Goal: Information Seeking & Learning: Understand process/instructions

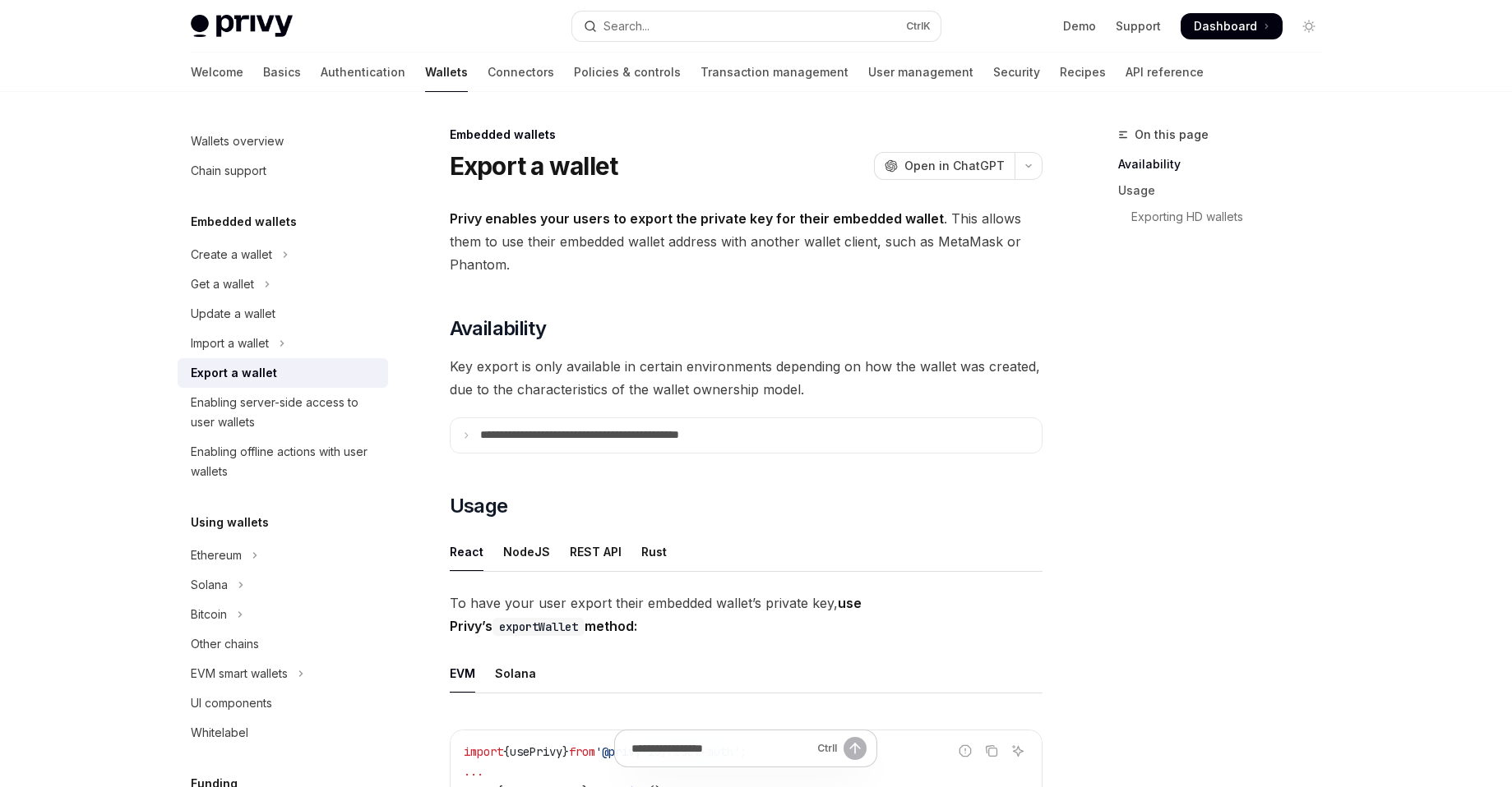
type textarea "*"
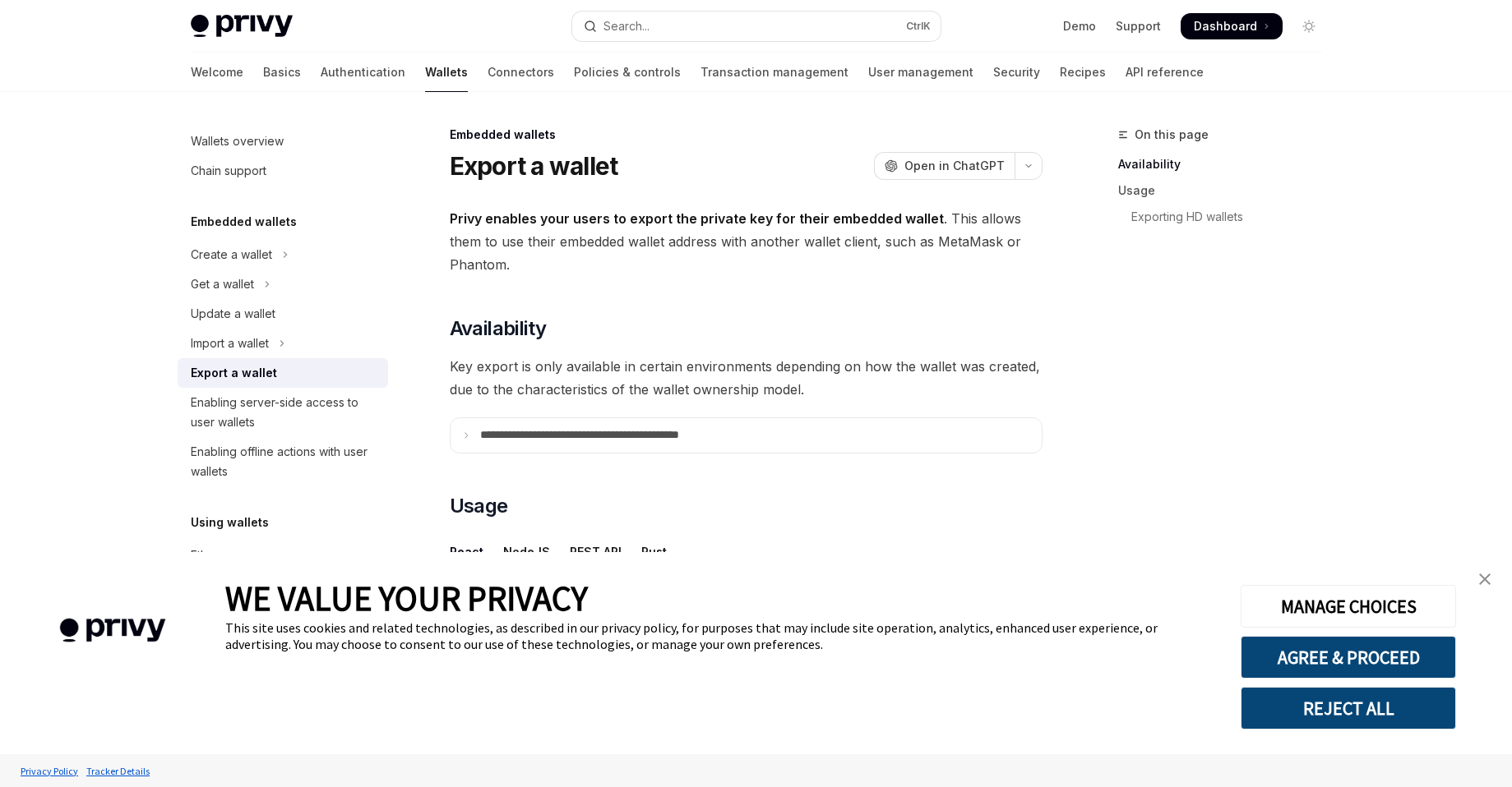
click at [578, 371] on span "Key export is only available in certain environments depending on how the walle…" at bounding box center [746, 377] width 593 height 46
click at [538, 430] on p "**********" at bounding box center [615, 435] width 271 height 15
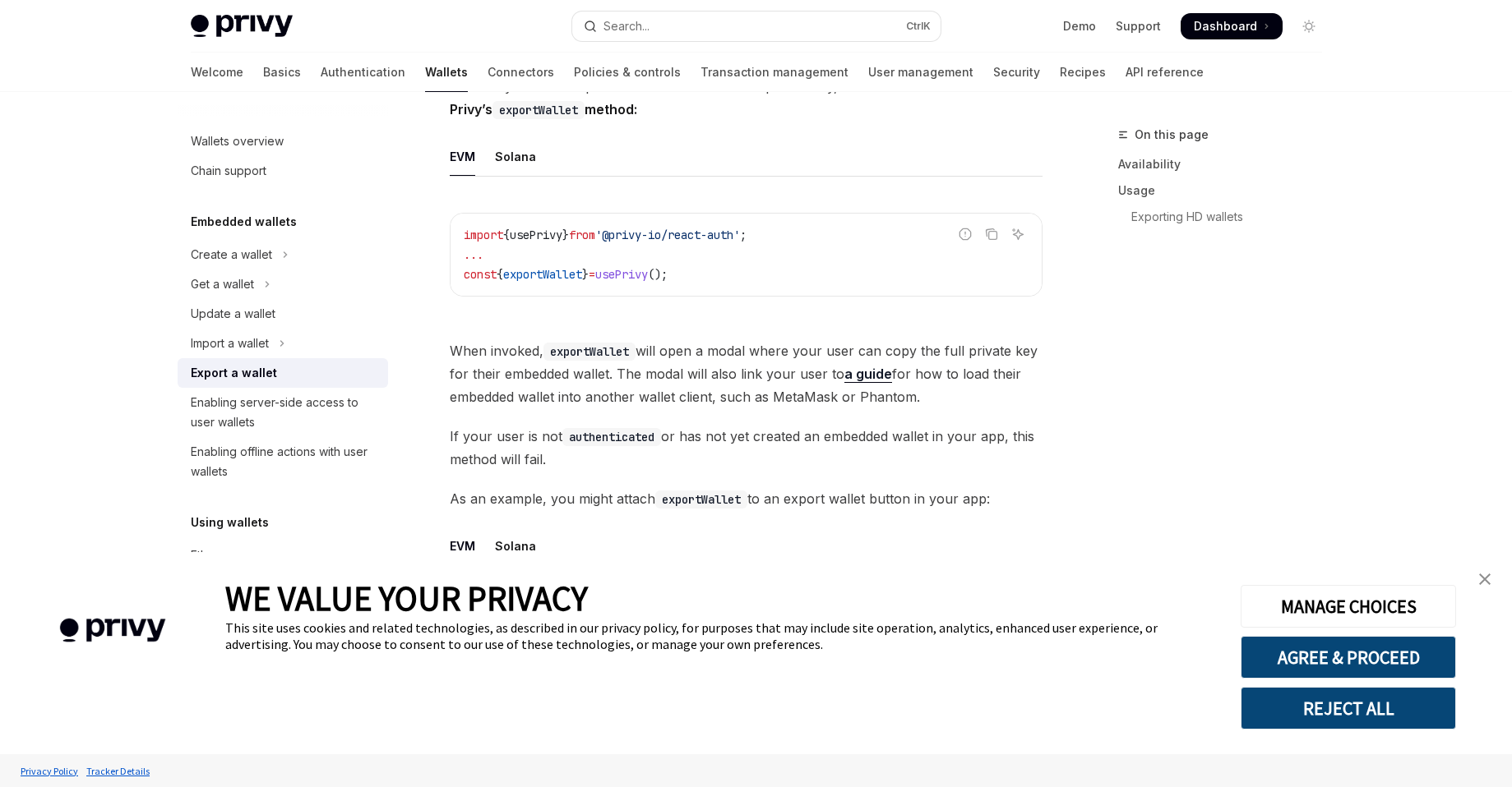
scroll to position [920, 0]
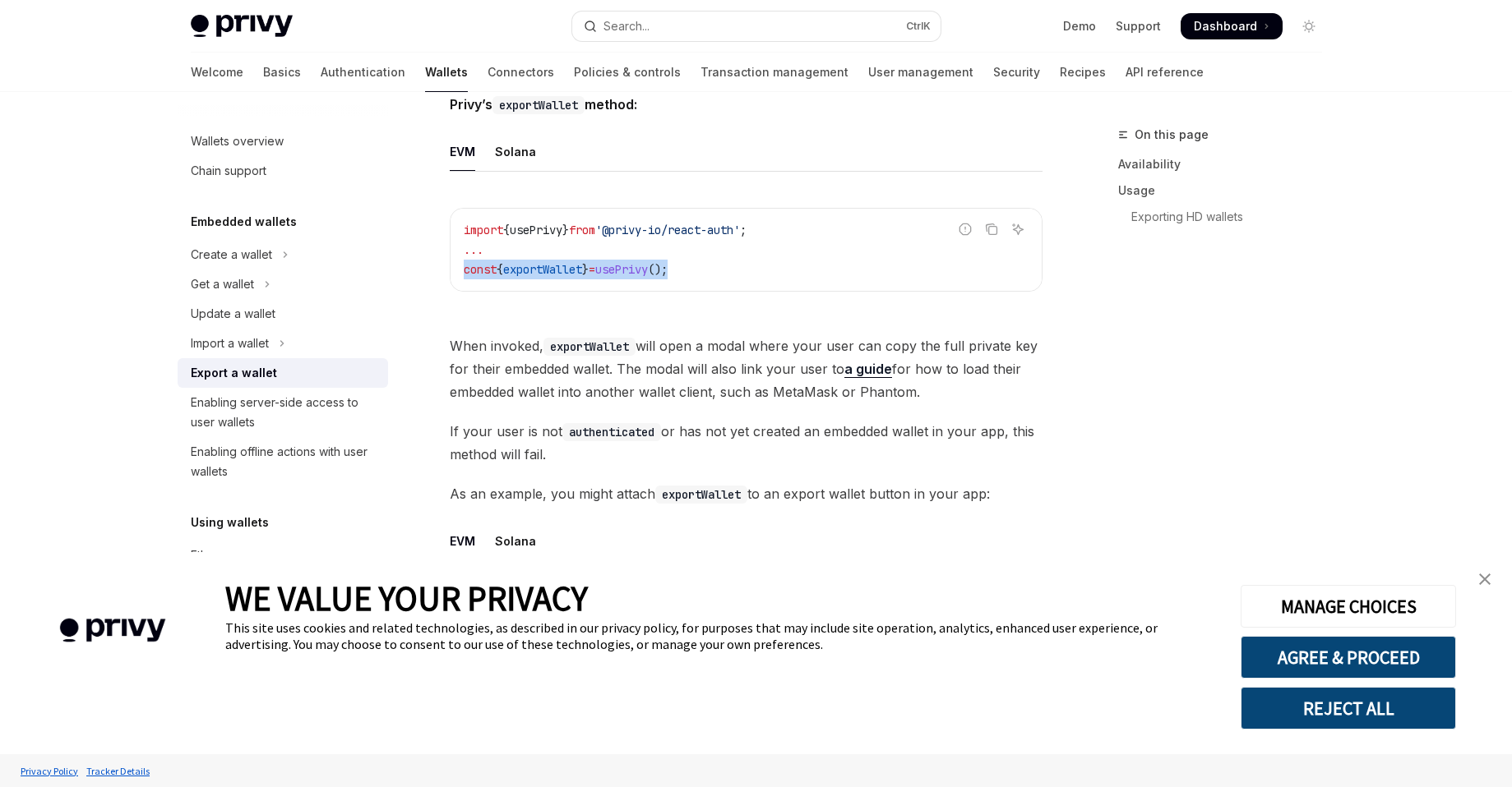
drag, startPoint x: 466, startPoint y: 270, endPoint x: 700, endPoint y: 263, distance: 234.1
click at [700, 263] on code "import { usePrivy } from '@privy-io/react-auth' ; ... const { exportWallet } = …" at bounding box center [746, 250] width 565 height 59
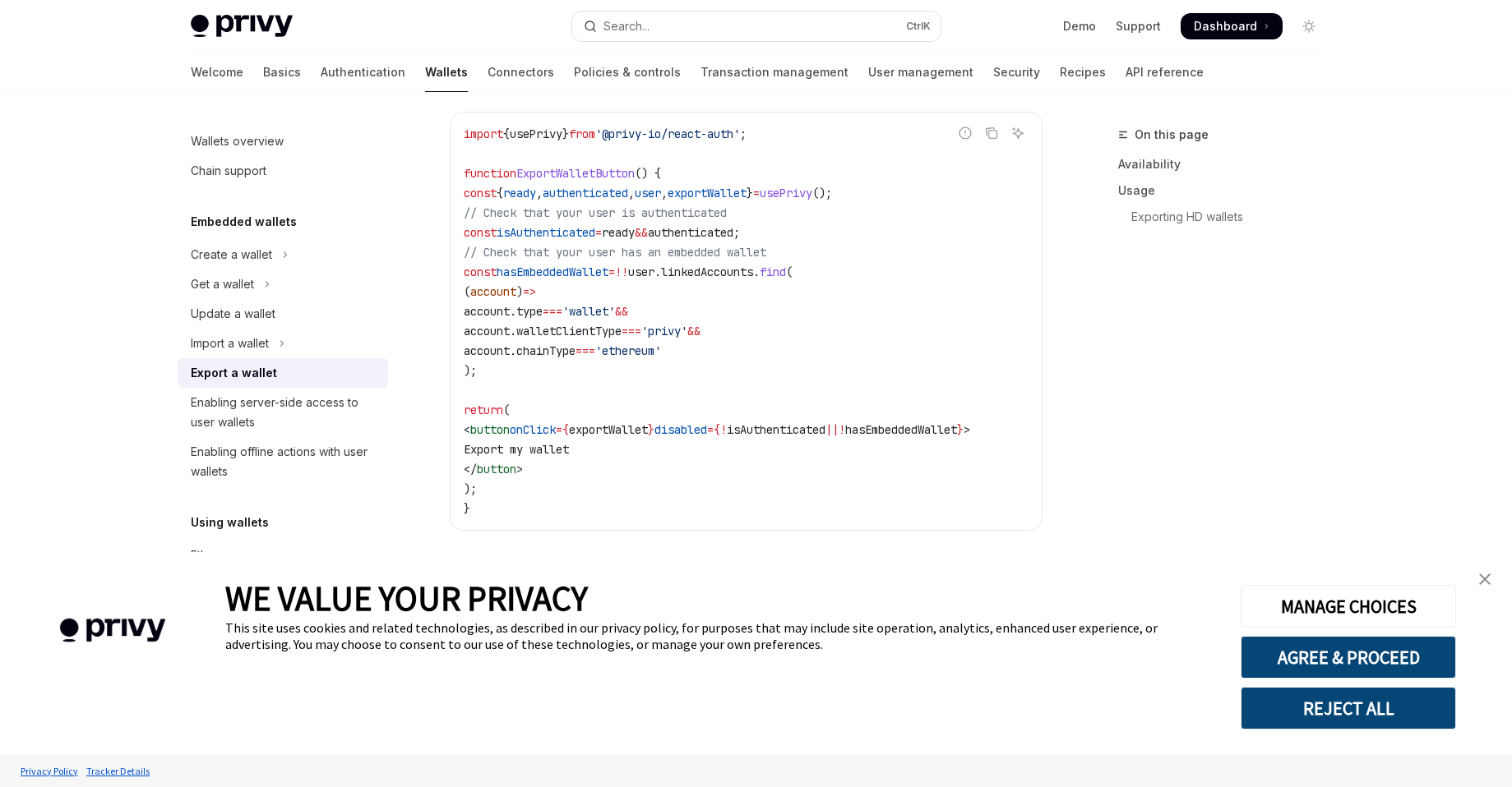
scroll to position [1439, 0]
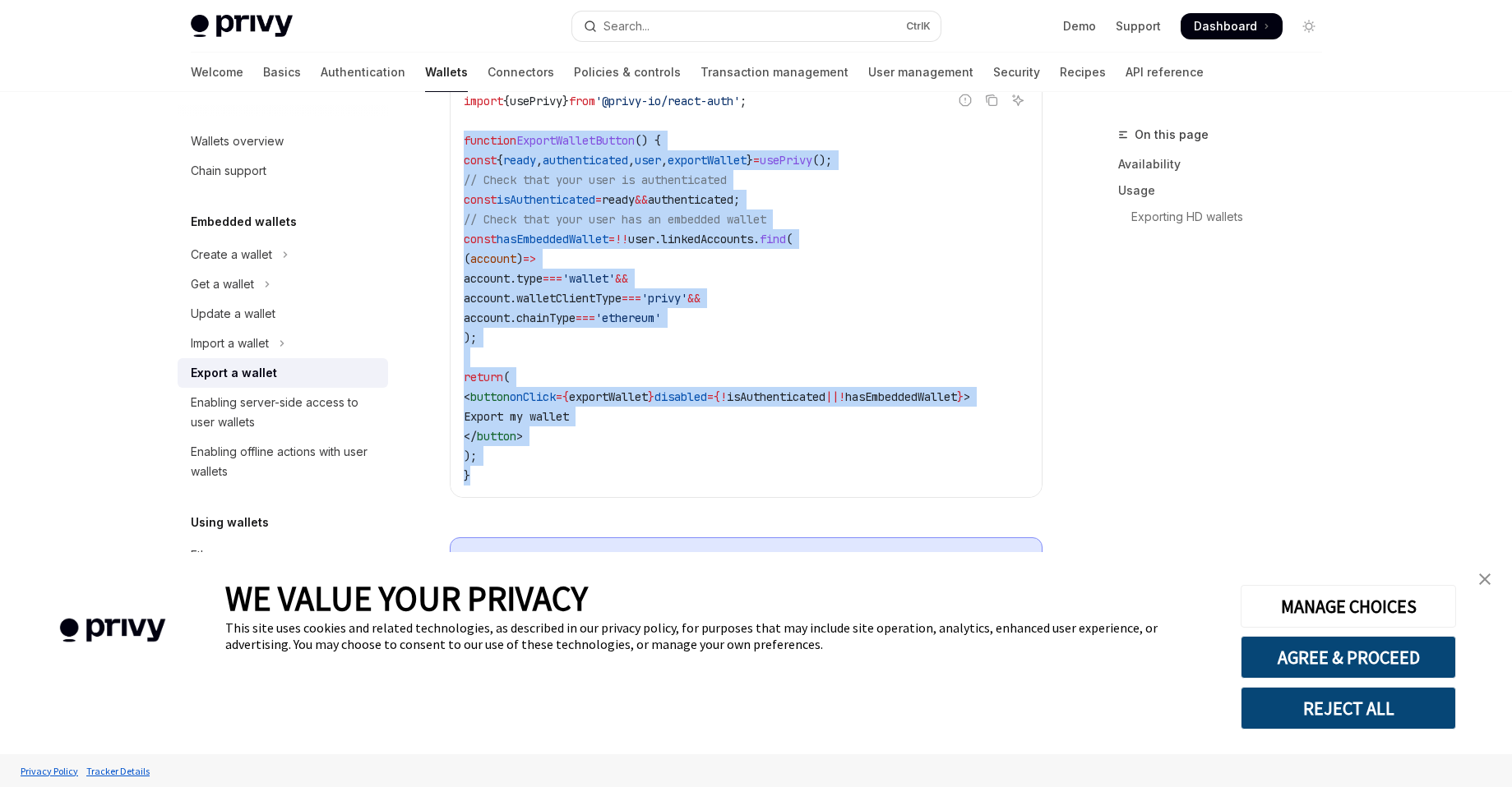
drag, startPoint x: 464, startPoint y: 140, endPoint x: 568, endPoint y: 479, distance: 354.6
click at [568, 479] on code "import { usePrivy } from '@privy-io/react-auth' ; function ExportWalletButton (…" at bounding box center [746, 288] width 565 height 394
copy code "function ExportWalletButton () { const { ready , authenticated , user , exportW…"
click at [843, 205] on code "import { usePrivy } from '@privy-io/react-auth' ; function ExportWalletButton (…" at bounding box center [746, 288] width 565 height 394
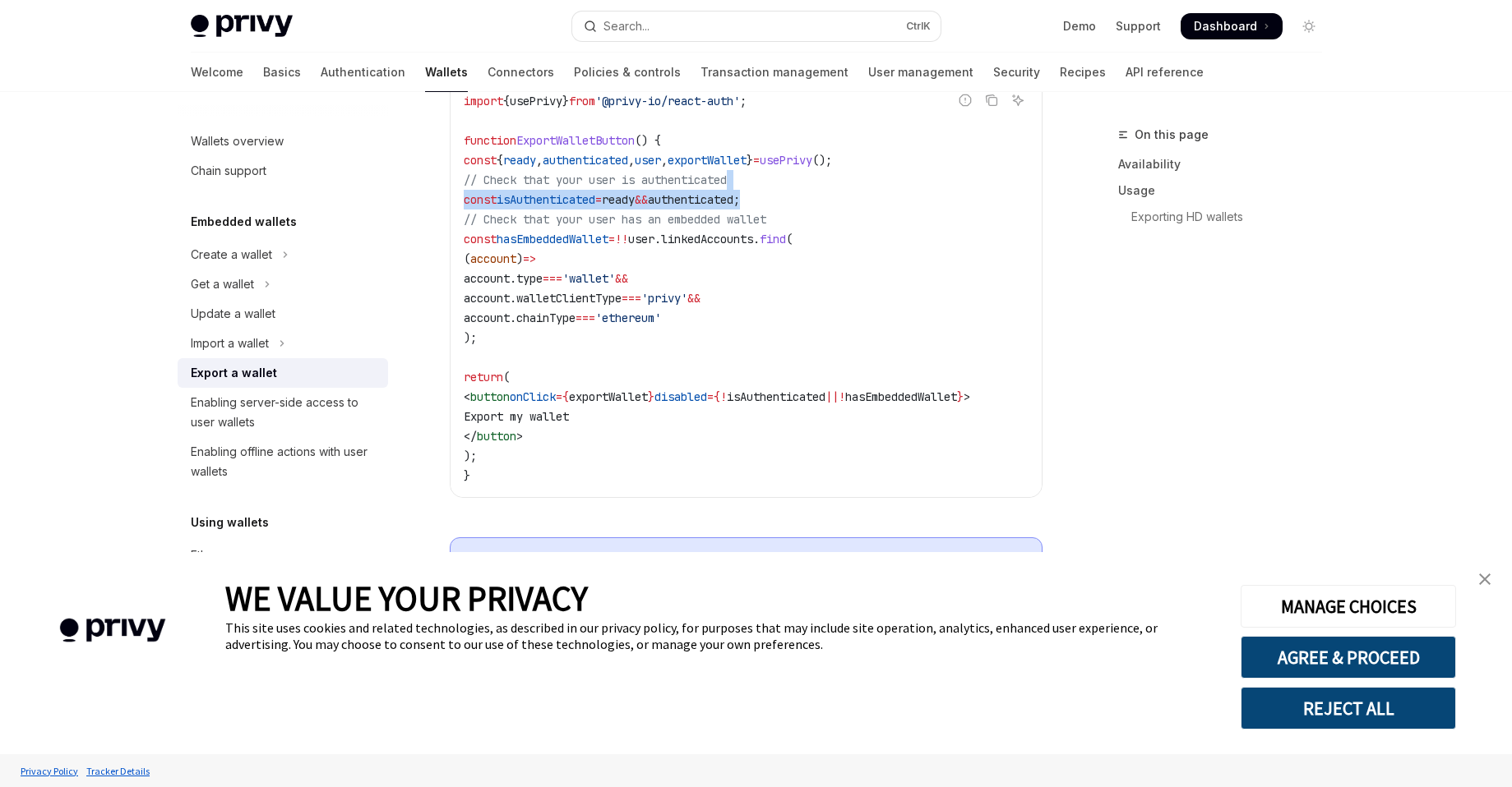
drag, startPoint x: 875, startPoint y: 207, endPoint x: 849, endPoint y: 173, distance: 42.8
click at [849, 173] on code "import { usePrivy } from '@privy-io/react-auth' ; function ExportWalletButton (…" at bounding box center [746, 288] width 565 height 394
click at [923, 214] on code "import { usePrivy } from '@privy-io/react-auth' ; function ExportWalletButton (…" at bounding box center [746, 288] width 565 height 394
drag, startPoint x: 478, startPoint y: 163, endPoint x: 678, endPoint y: 338, distance: 265.8
click at [678, 338] on code "import { usePrivy } from '@privy-io/react-auth' ; function ExportWalletButton (…" at bounding box center [746, 288] width 565 height 394
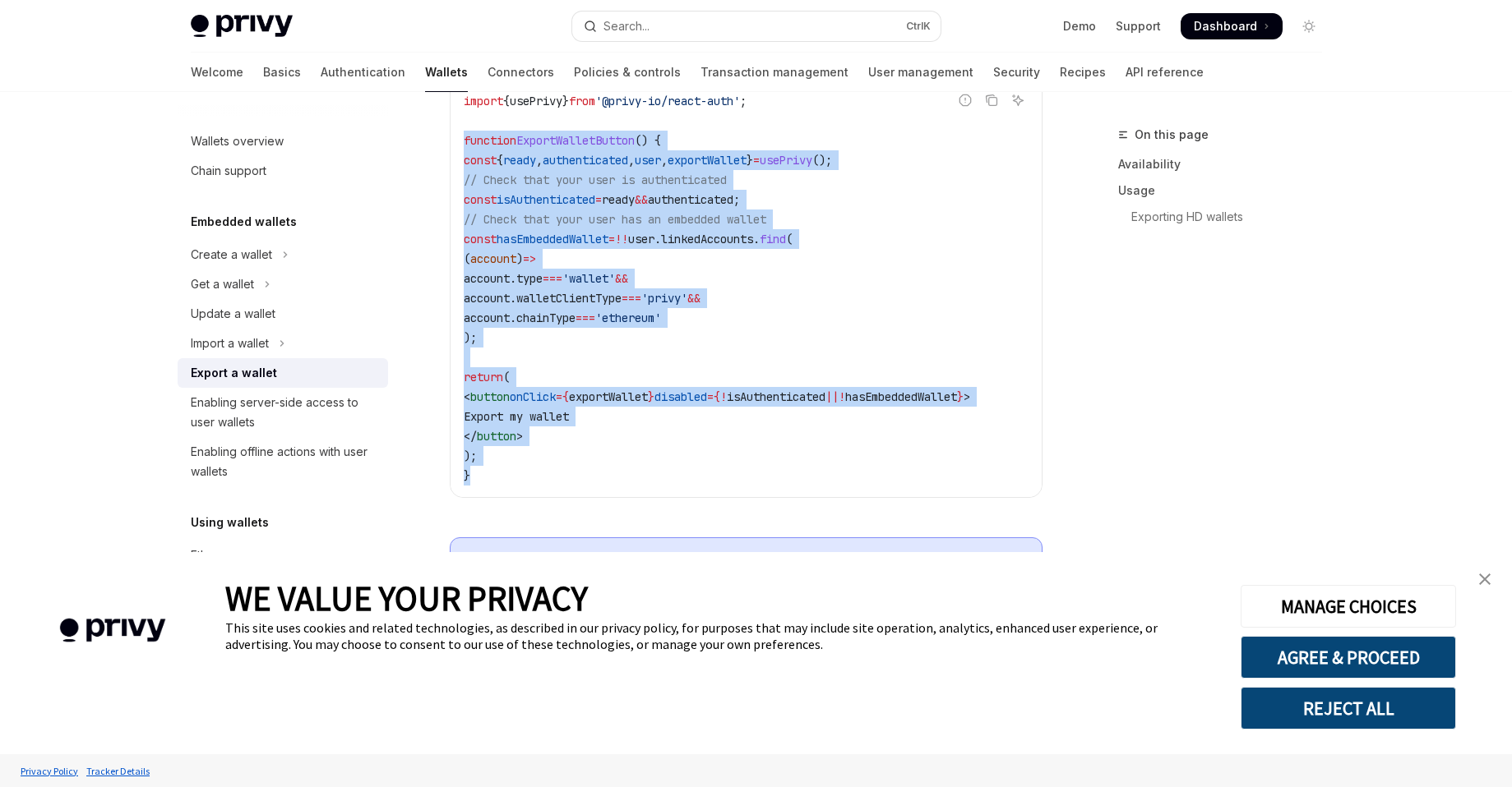
drag, startPoint x: 463, startPoint y: 138, endPoint x: 632, endPoint y: 471, distance: 373.4
click at [632, 471] on code "import { usePrivy } from '@privy-io/react-auth' ; function ExportWalletButton (…" at bounding box center [746, 288] width 565 height 394
copy code "function ExportWalletButton () { const { ready , authenticated , user , exportW…"
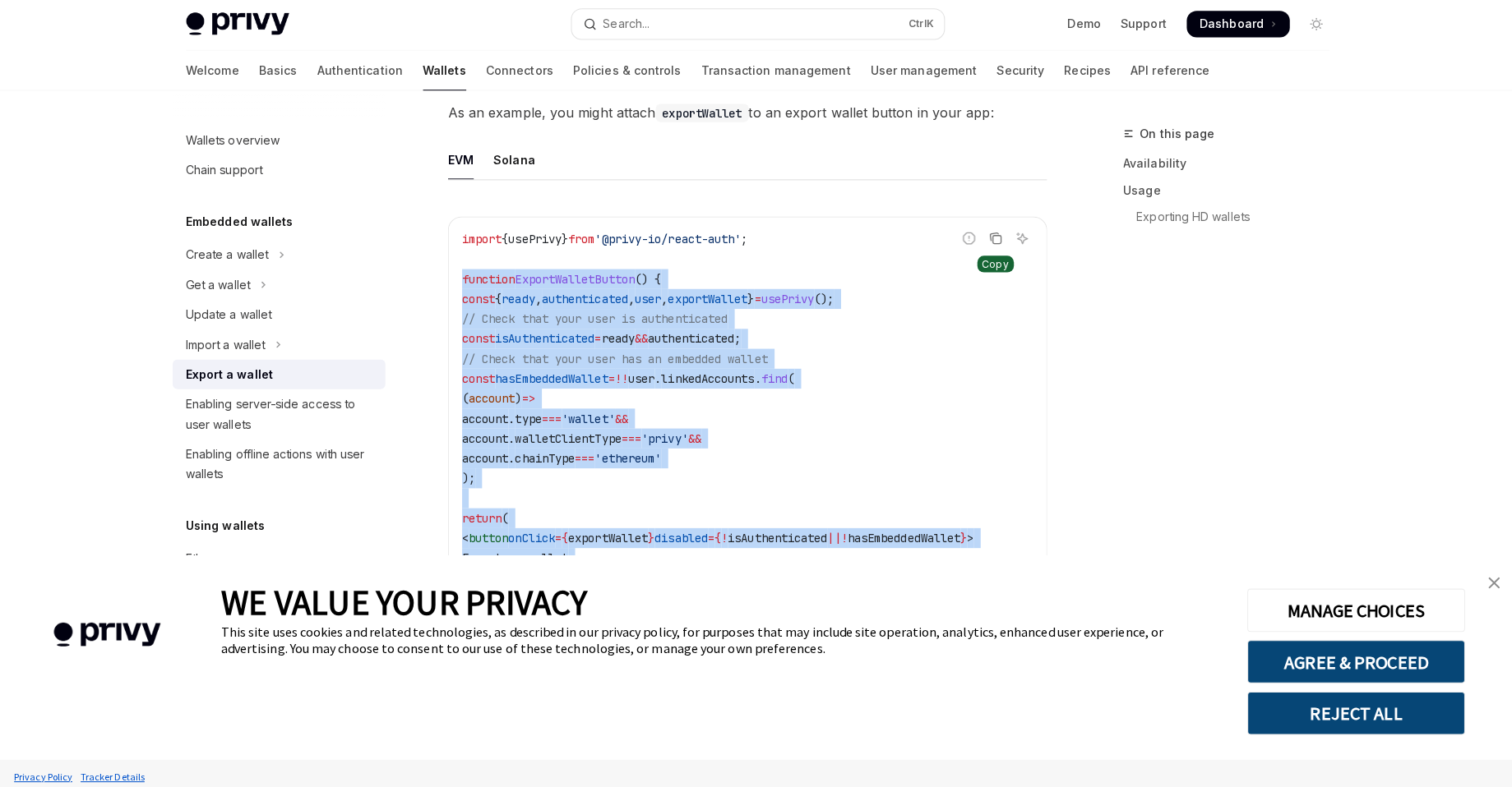
click at [990, 237] on icon "Copy the contents from the code block" at bounding box center [992, 238] width 13 height 13
click at [655, 375] on span "user" at bounding box center [641, 377] width 27 height 15
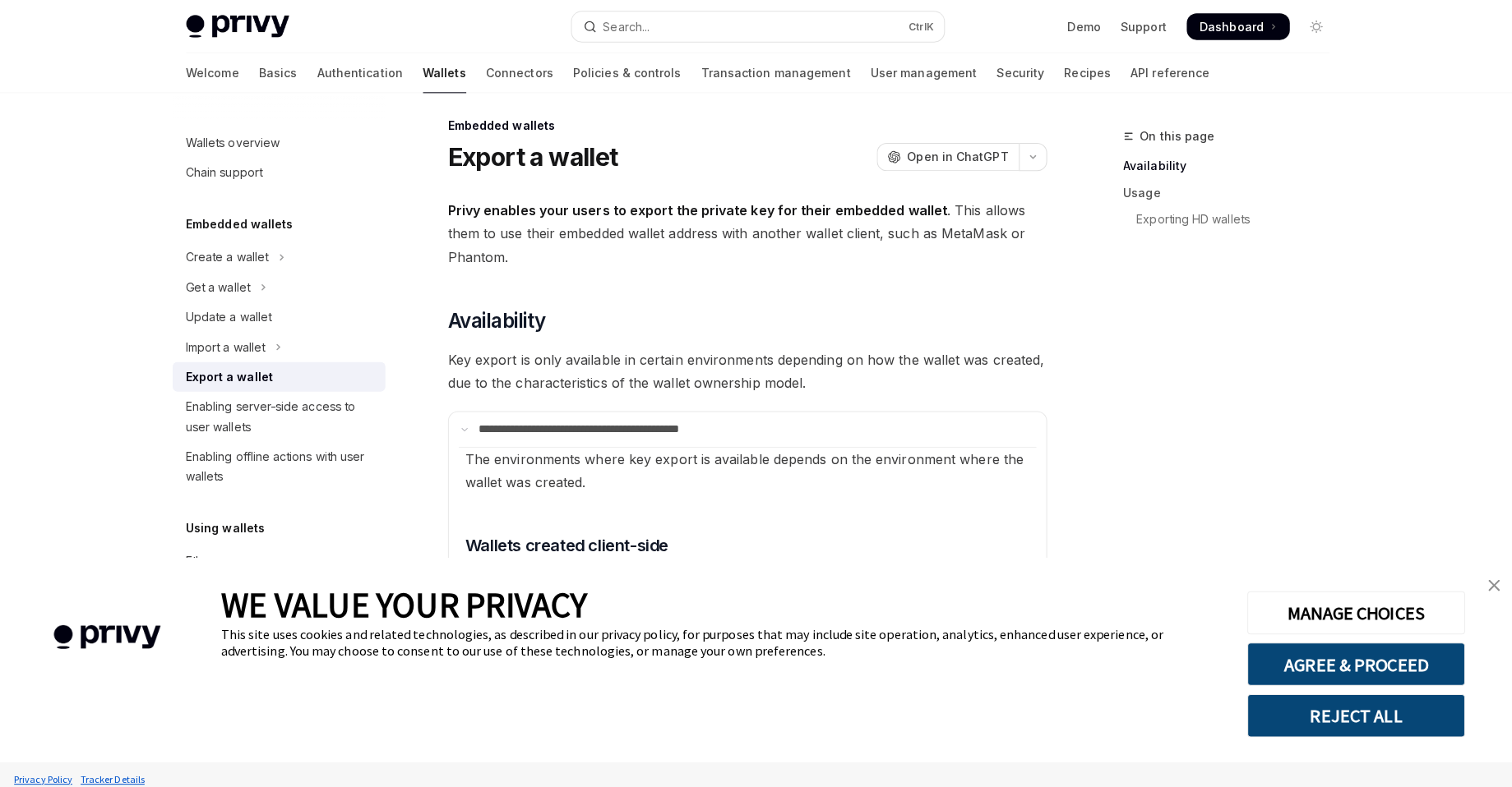
scroll to position [0, 0]
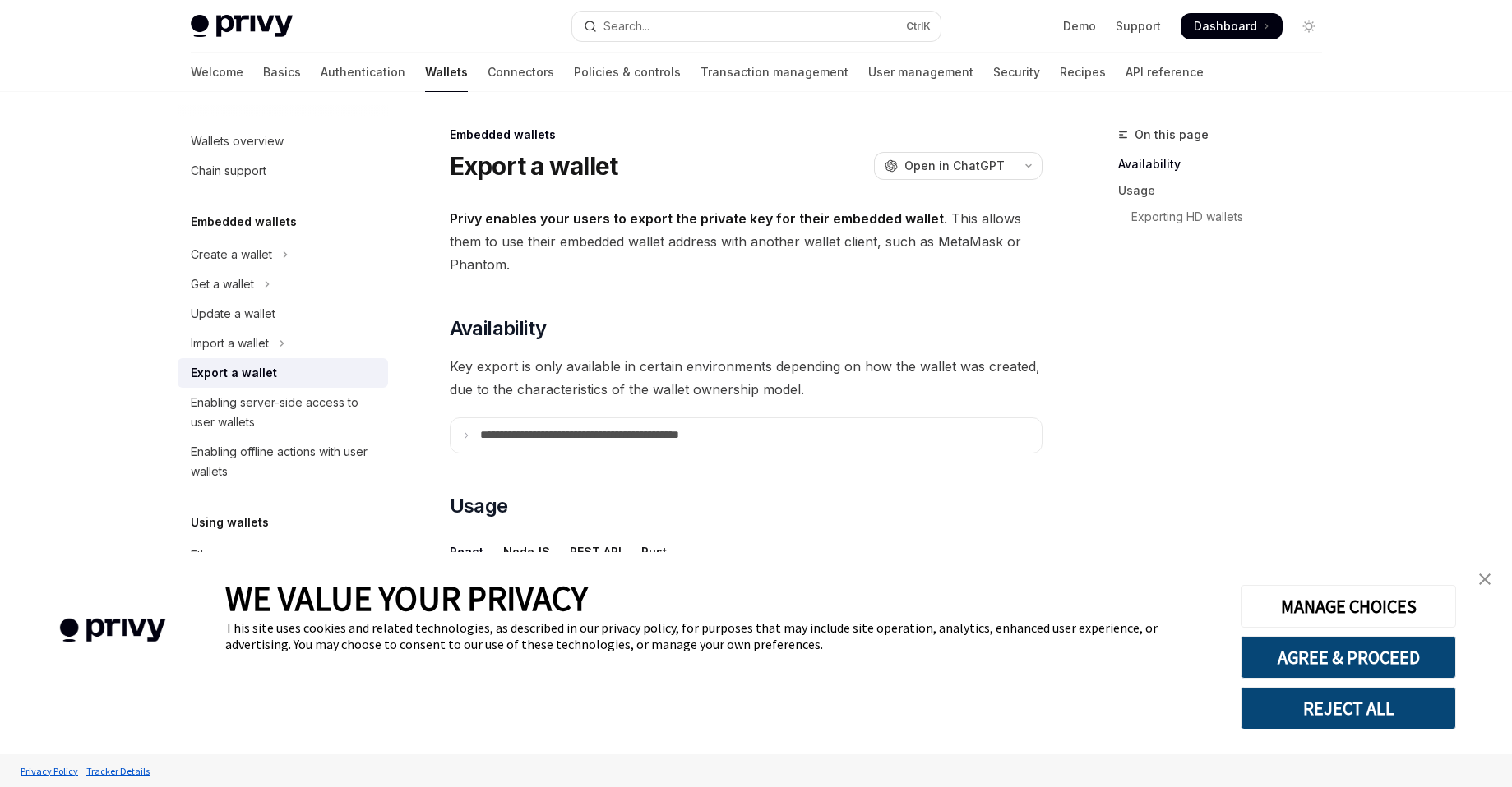
click at [1484, 580] on img "close banner" at bounding box center [1484, 579] width 11 height 11
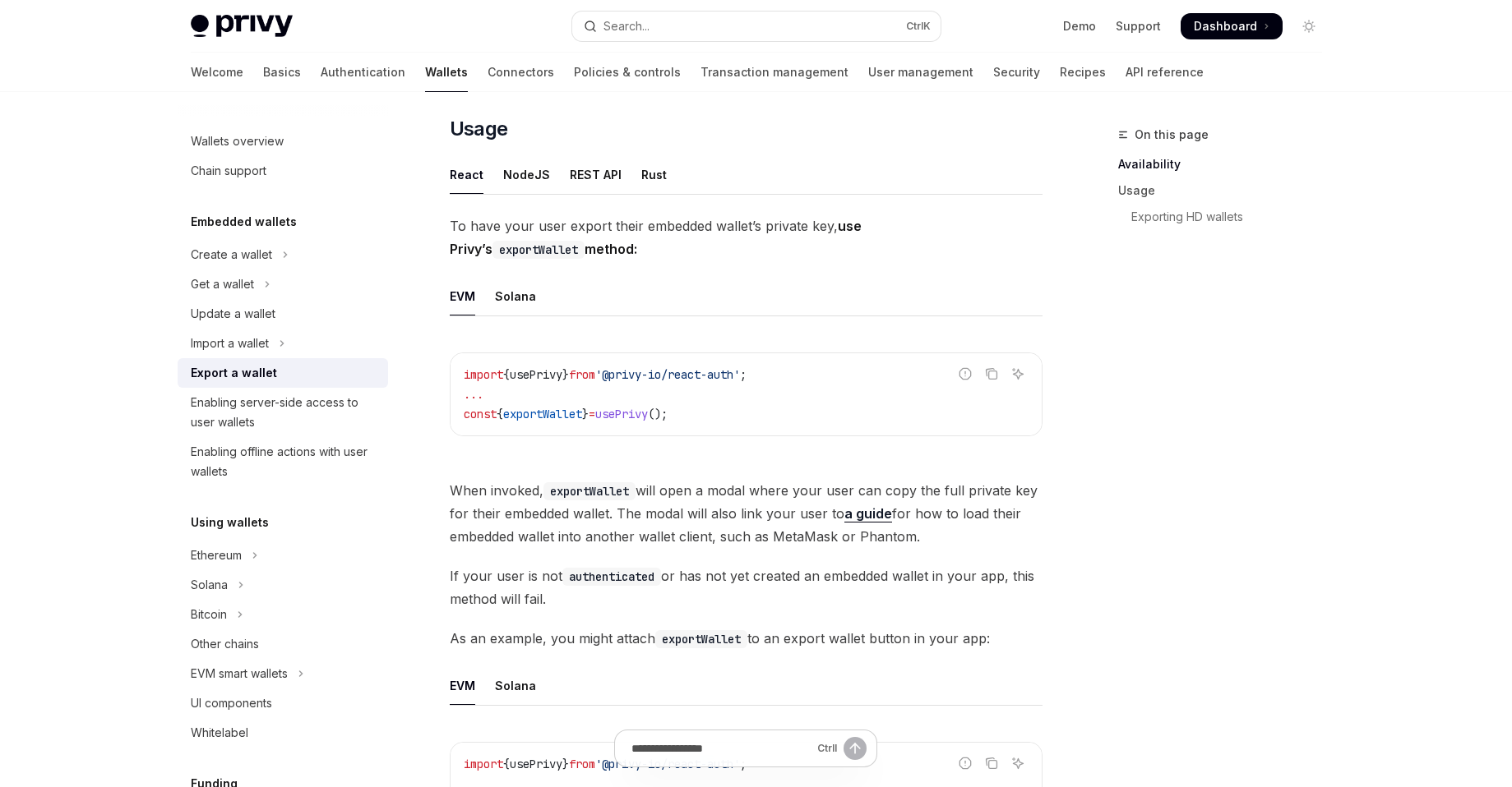
scroll to position [386, 0]
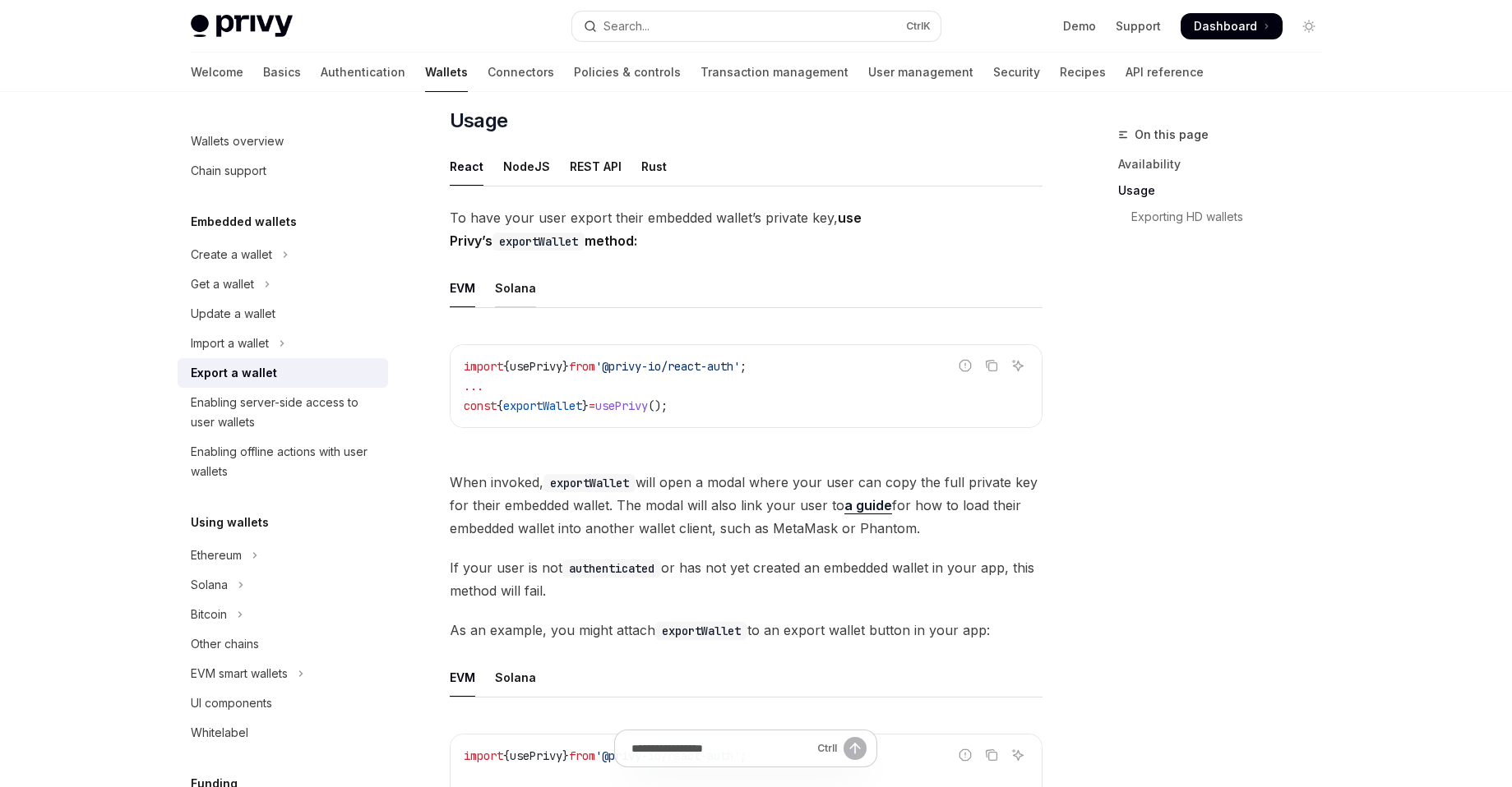
click at [517, 296] on div "Solana" at bounding box center [516, 288] width 41 height 39
type textarea "*"
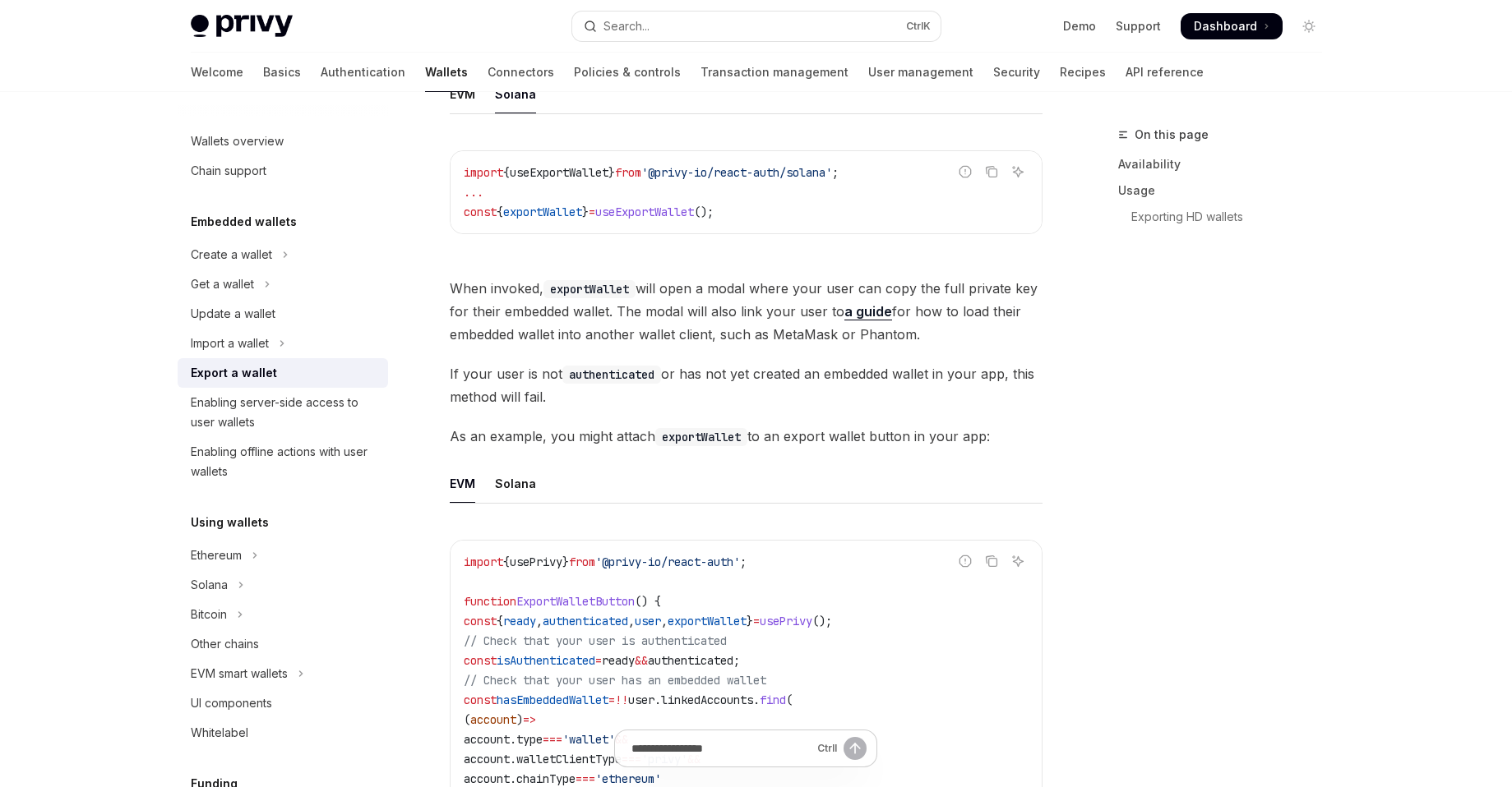
scroll to position [559, 0]
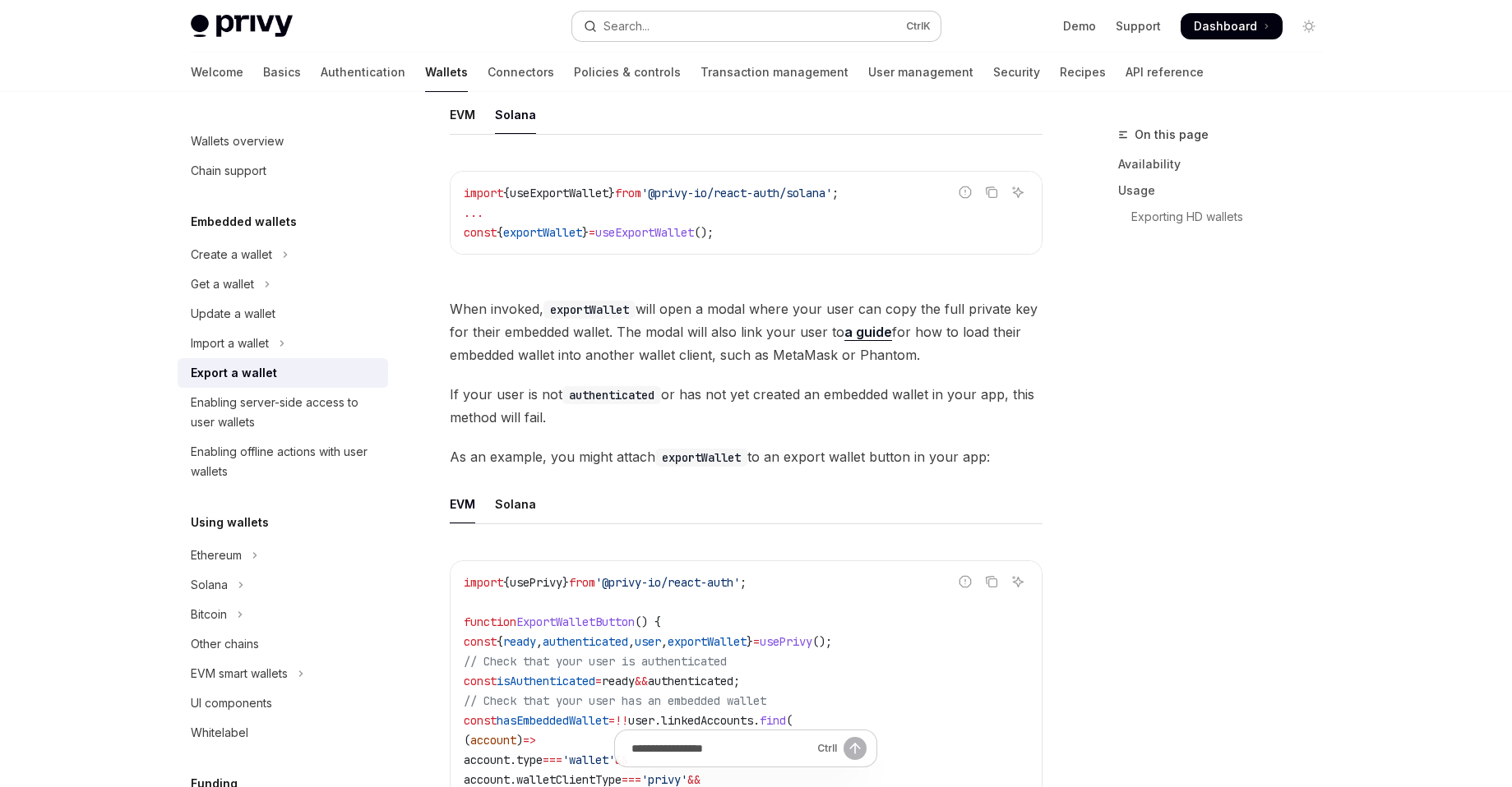
click at [678, 28] on button "Search... Ctrl K" at bounding box center [756, 26] width 369 height 29
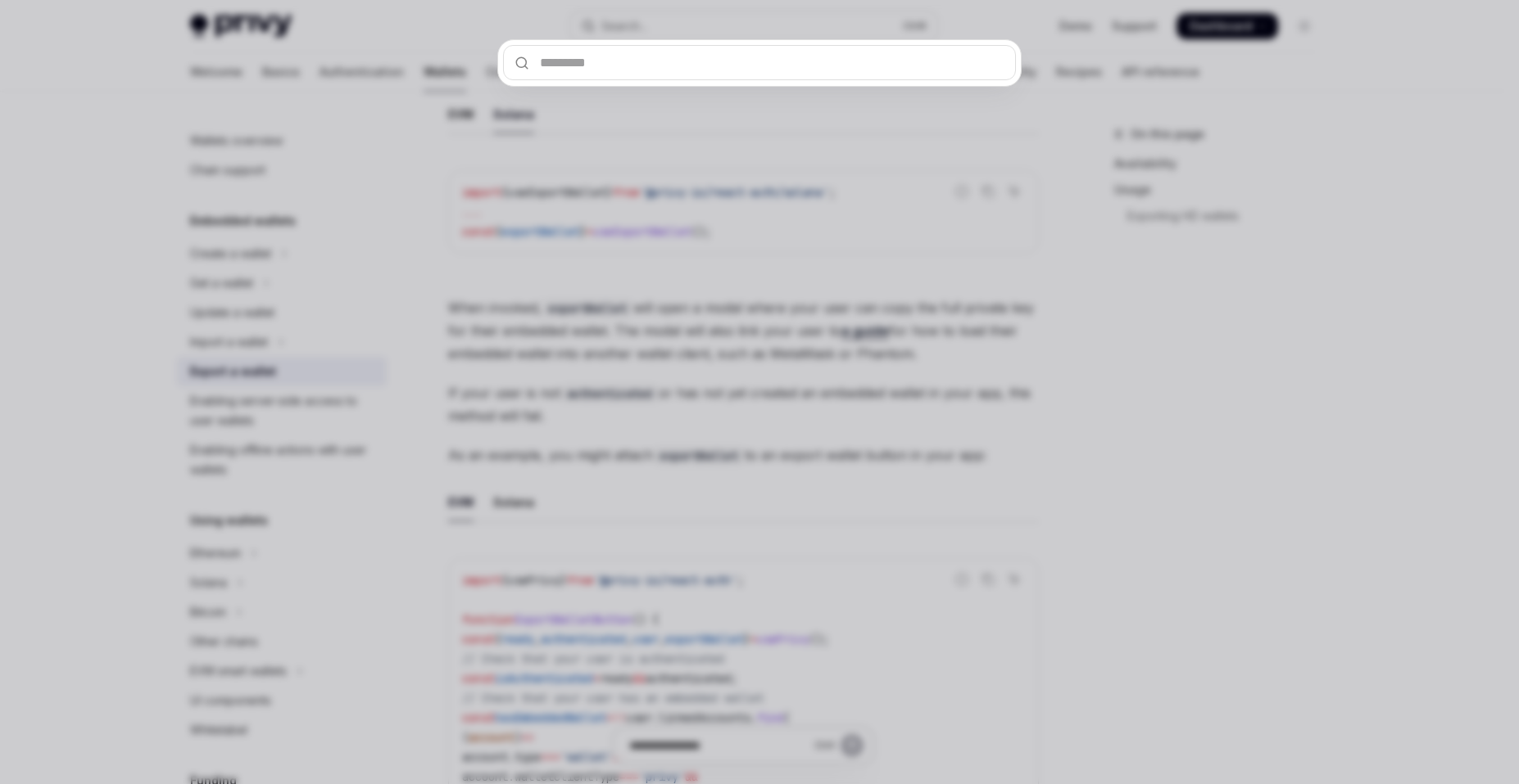
type input "**********"
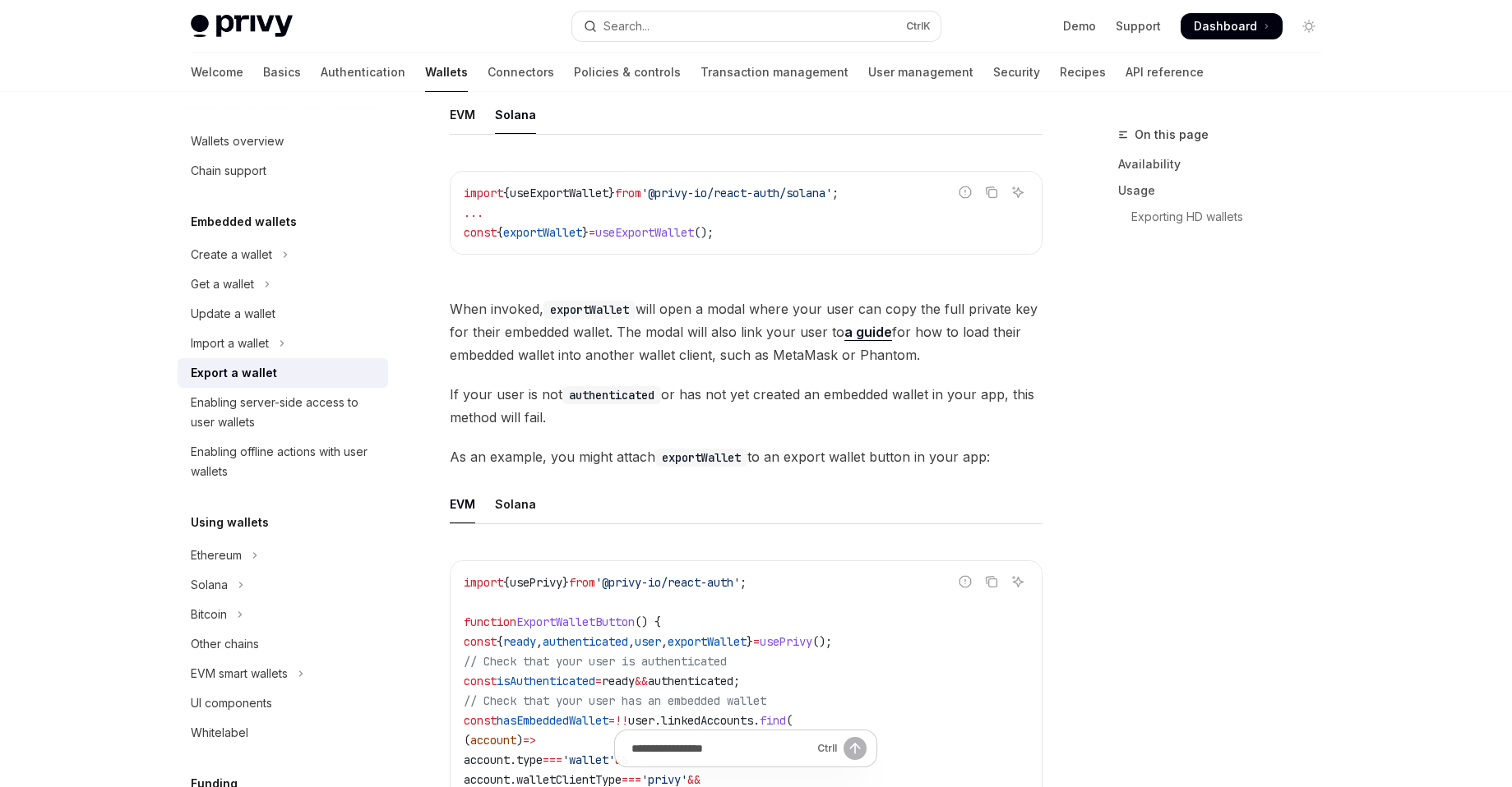
type textarea "*"
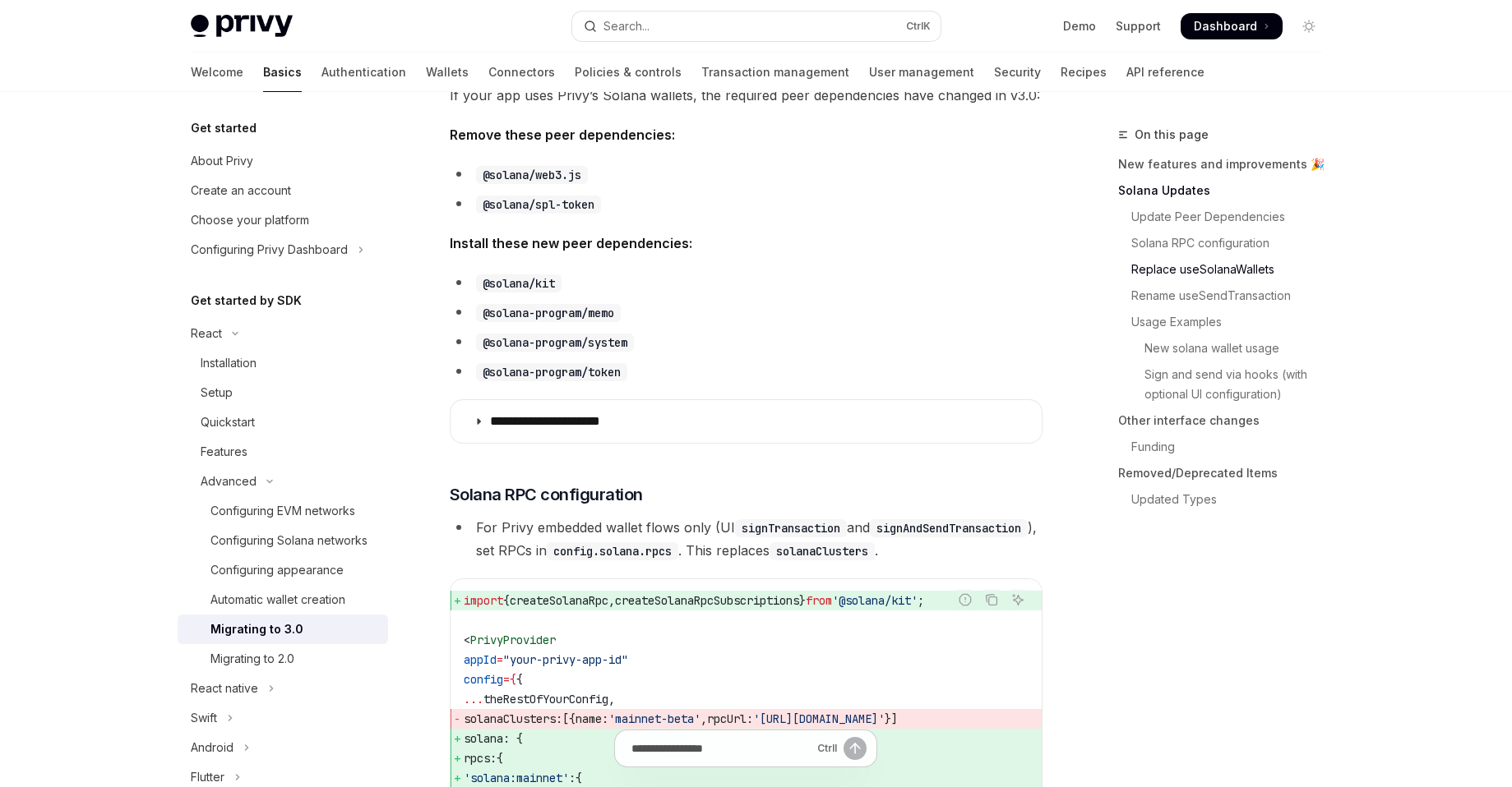
scroll to position [1481, 0]
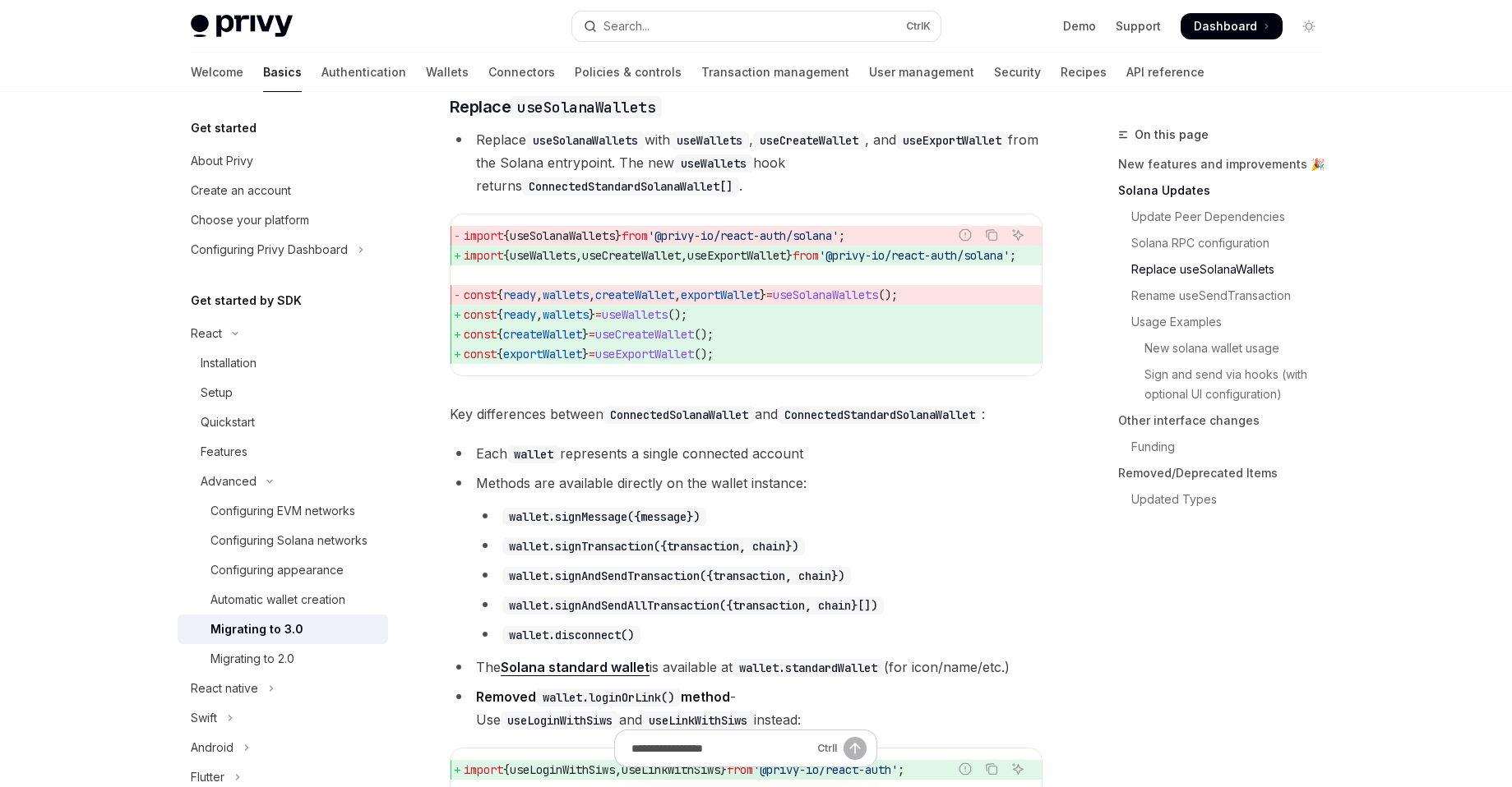
drag, startPoint x: 465, startPoint y: 385, endPoint x: 750, endPoint y: 387, distance: 285.0
click at [750, 364] on span "const { exportWallet } = useExportWallet ();" at bounding box center [759, 354] width 592 height 20
click at [668, 617] on li "wallet.signAndSendAllTransaction({transaction, chain}[])" at bounding box center [760, 604] width 567 height 23
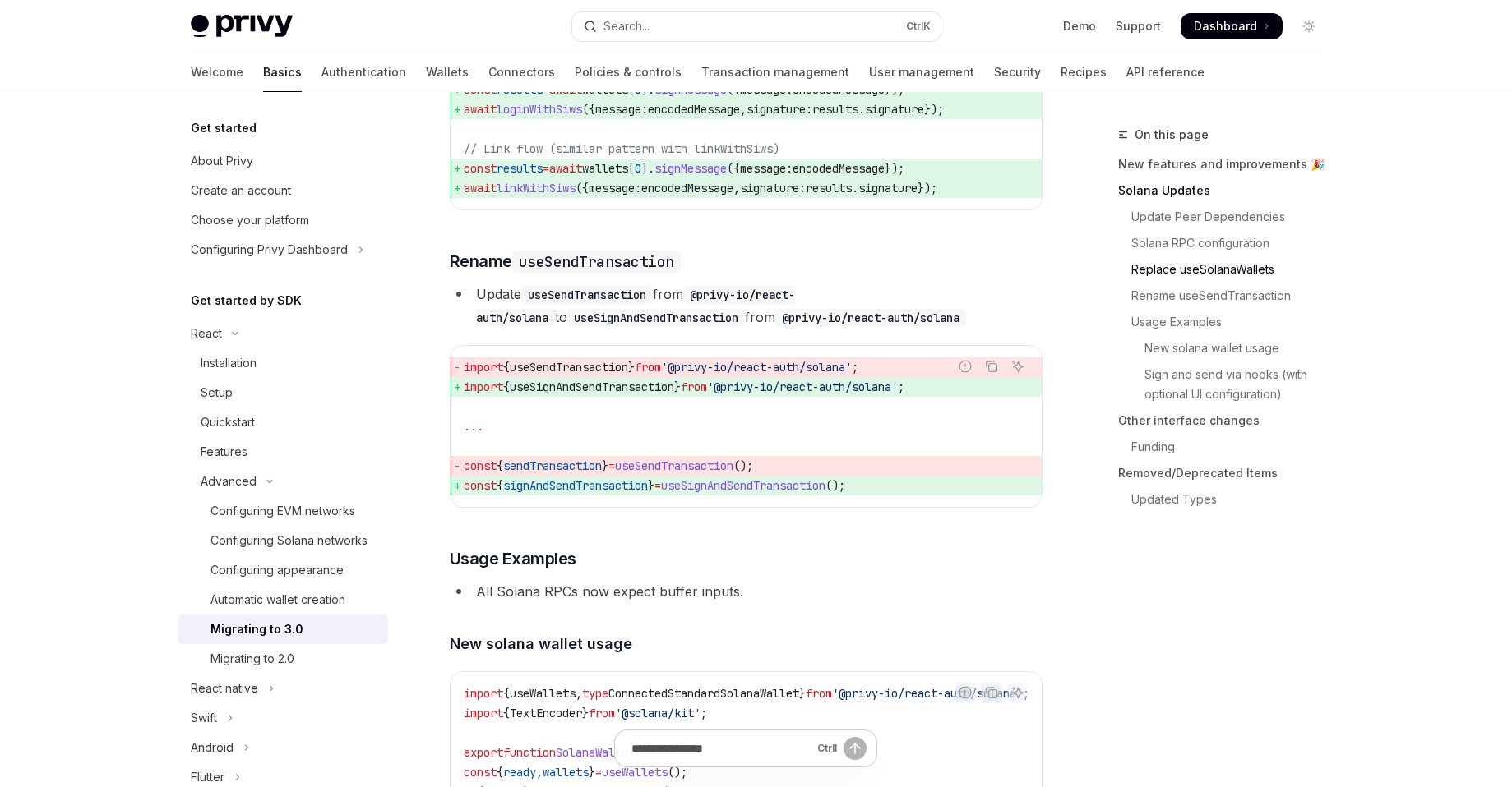
scroll to position [2369, 0]
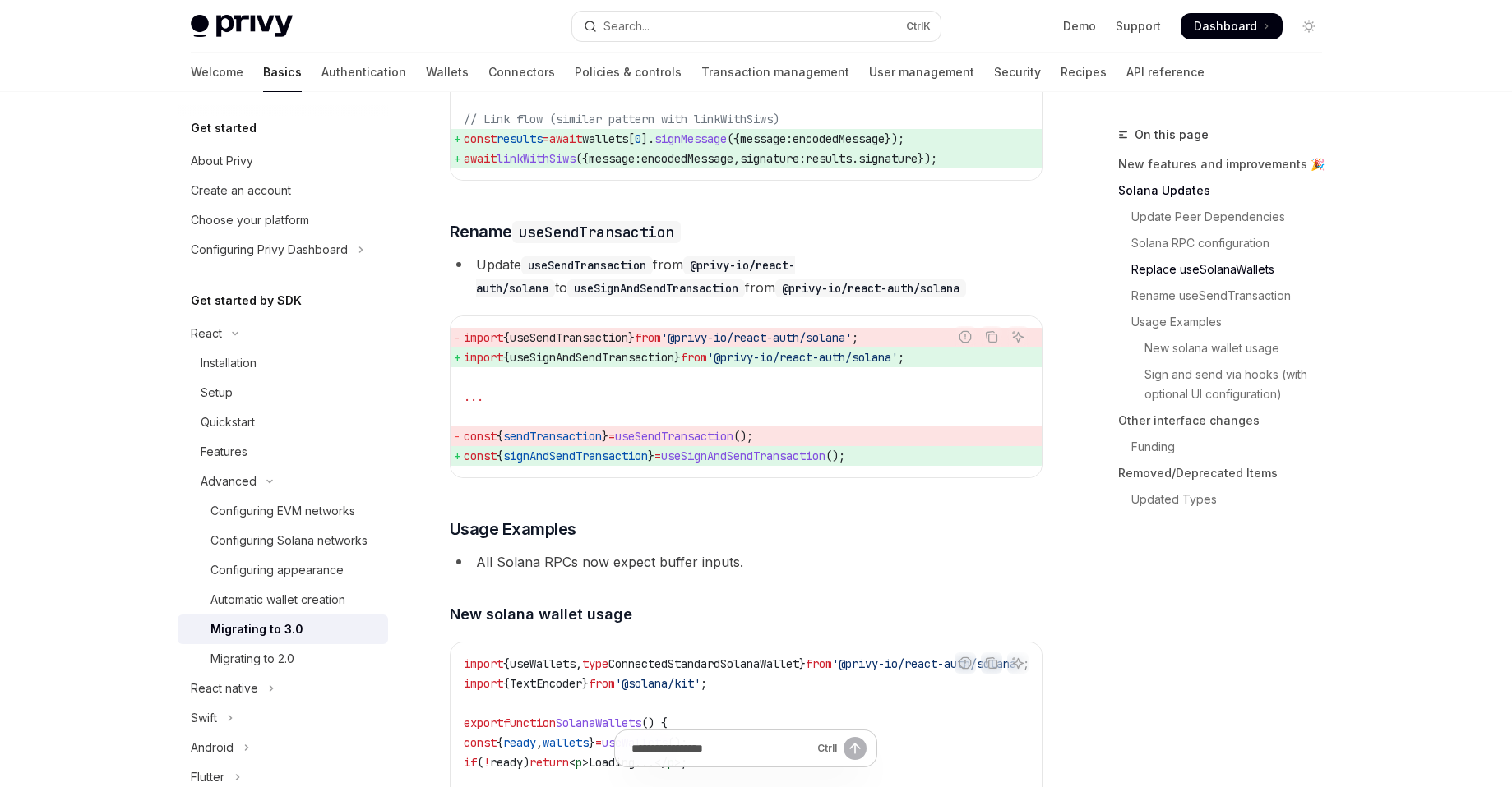
click at [782, 573] on li "All Solana RPCs now expect buffer inputs." at bounding box center [746, 562] width 593 height 23
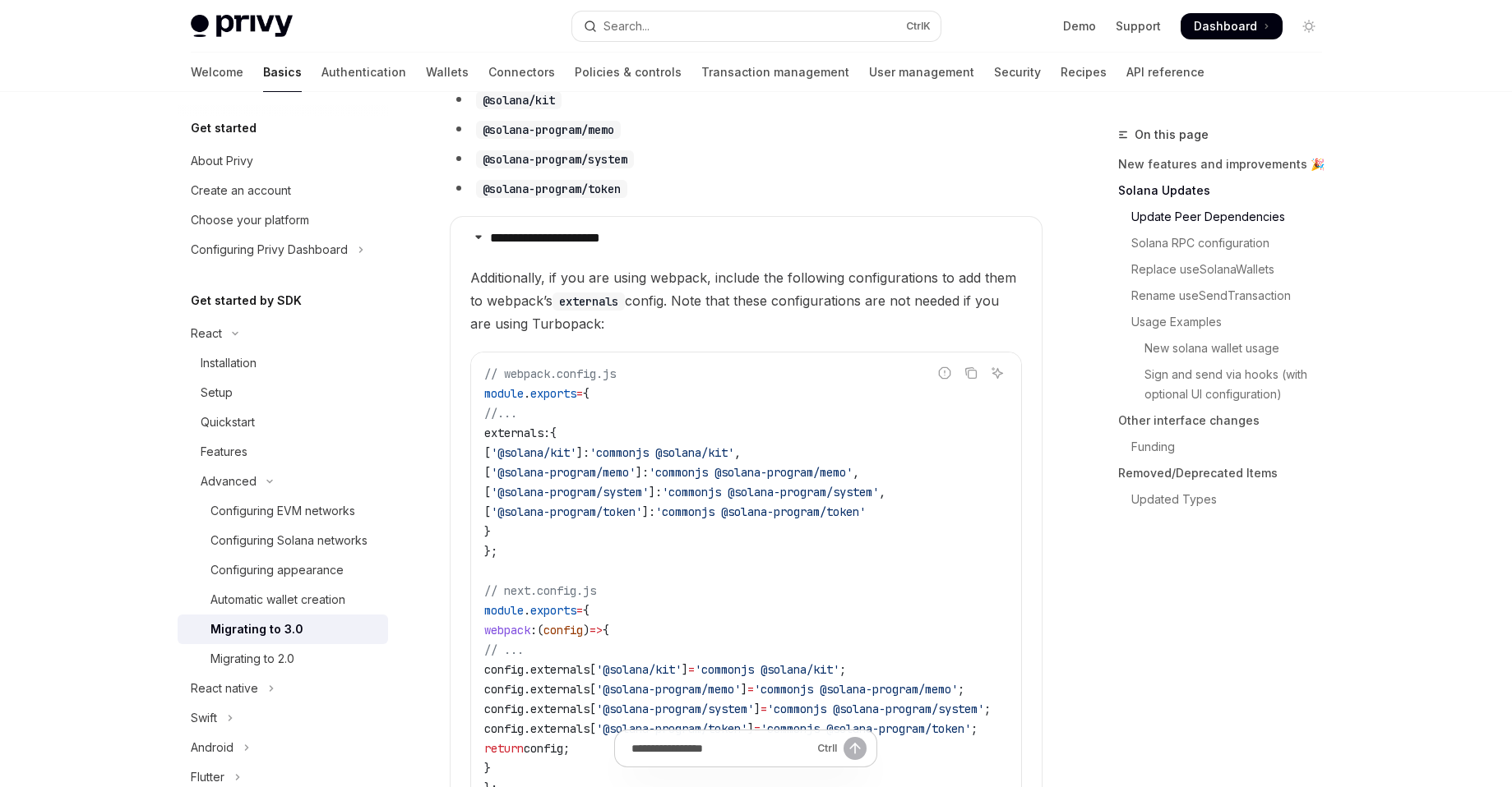
scroll to position [1877, 0]
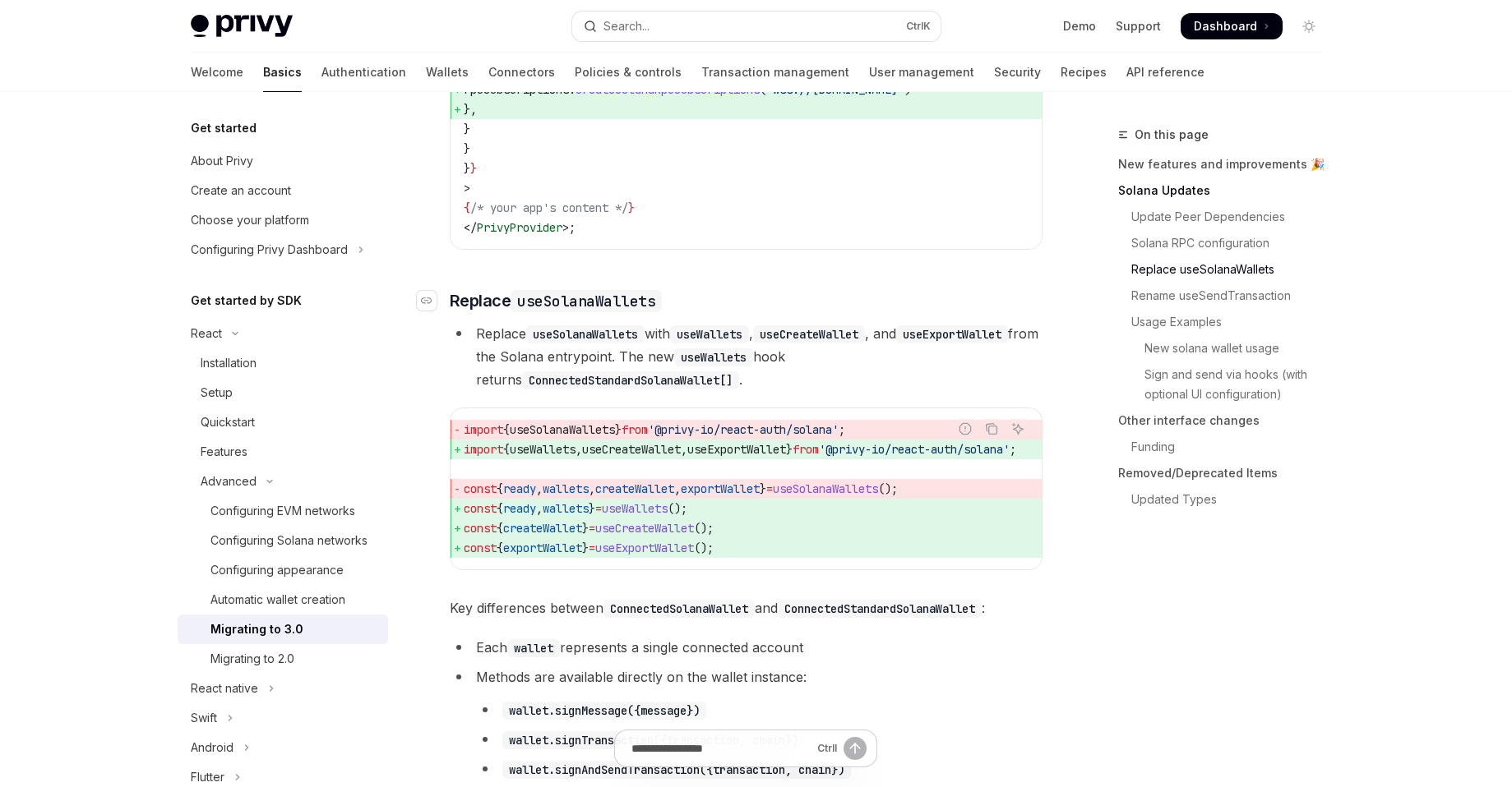
drag, startPoint x: 782, startPoint y: 588, endPoint x: 501, endPoint y: 325, distance: 384.9
click at [428, 306] on icon "Navigate to header" at bounding box center [426, 301] width 11 height 9
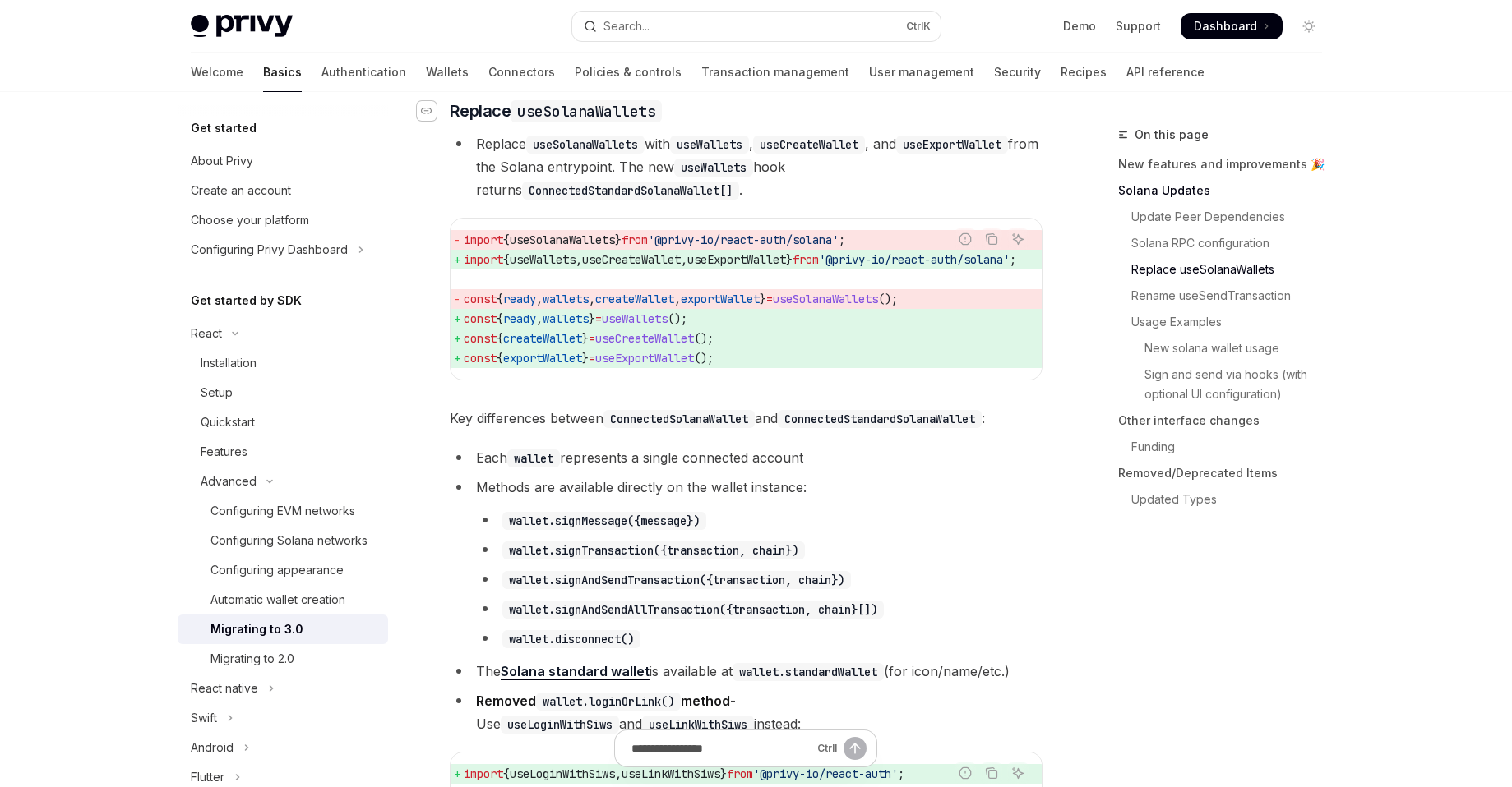
scroll to position [2078, 0]
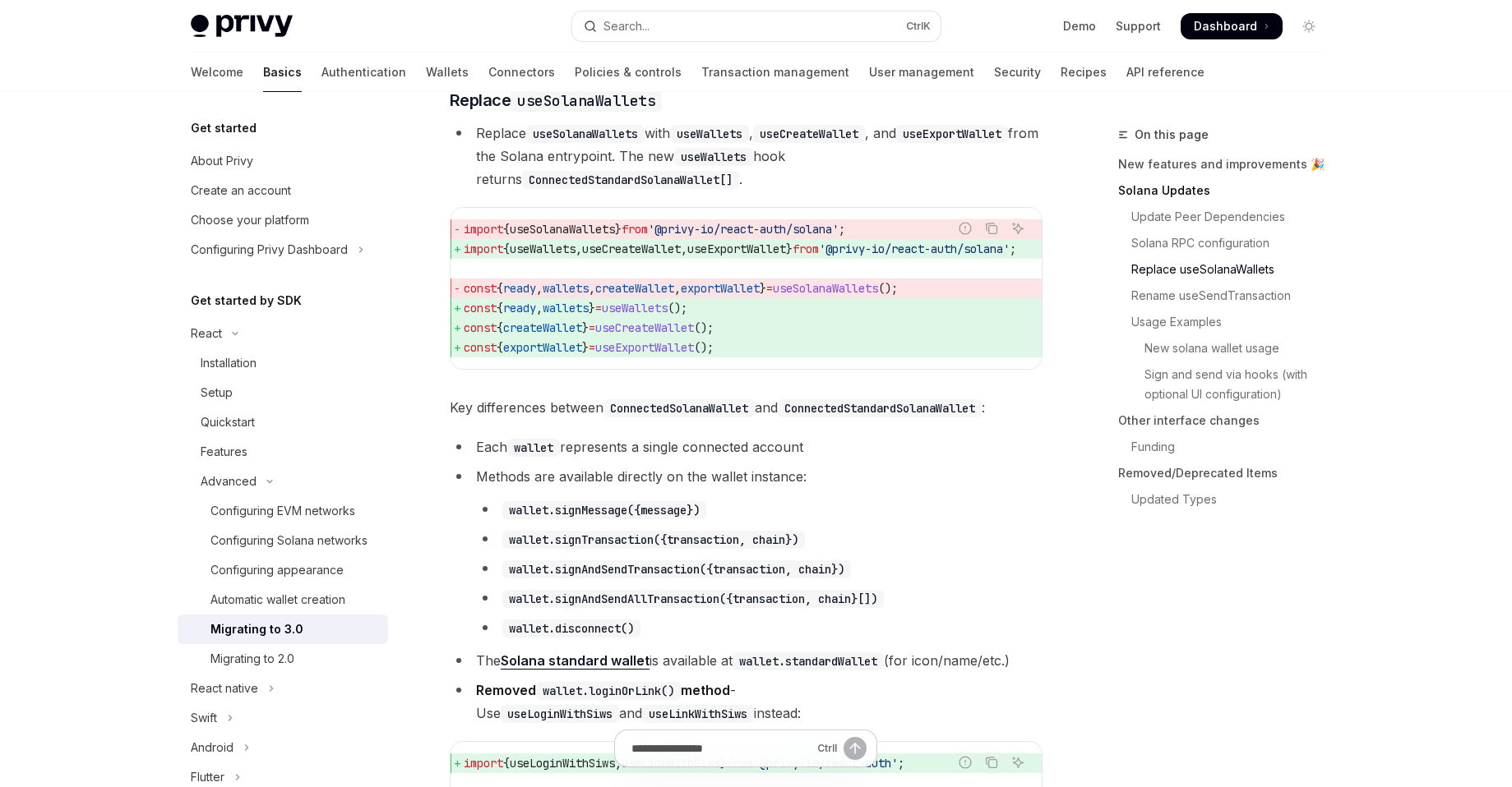
click at [767, 357] on span "const { exportWallet } = useExportWallet ();" at bounding box center [759, 347] width 592 height 20
drag, startPoint x: 762, startPoint y: 371, endPoint x: 434, endPoint y: 139, distance: 401.8
copy div "​ Replace useSolanaWallets Replace useSolanaWallets with useWallets , useCreate…"
